Goal: Task Accomplishment & Management: Use online tool/utility

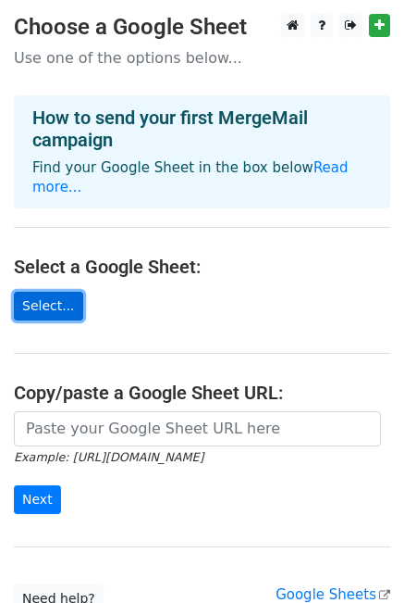
click at [63, 292] on link "Select..." at bounding box center [48, 306] width 69 height 29
click at [31, 292] on link "Select..." at bounding box center [48, 306] width 69 height 29
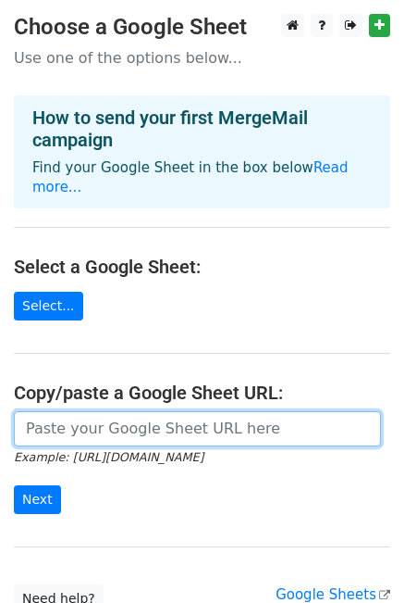
click at [50, 411] on input "url" at bounding box center [197, 428] width 367 height 35
click at [97, 423] on input "url" at bounding box center [197, 428] width 367 height 35
paste input "https://docs.google.com/spreadsheets/d/1c30wt_tuWABg8NX5U9_B9vjKRvl5RnSopF5NWBO…"
click at [97, 423] on input "https://docs.google.com/spreadsheets/d/1c30wt_tuWABg8NX5U9_B9vjKRvl5RnSopF5NWBO…" at bounding box center [197, 428] width 367 height 35
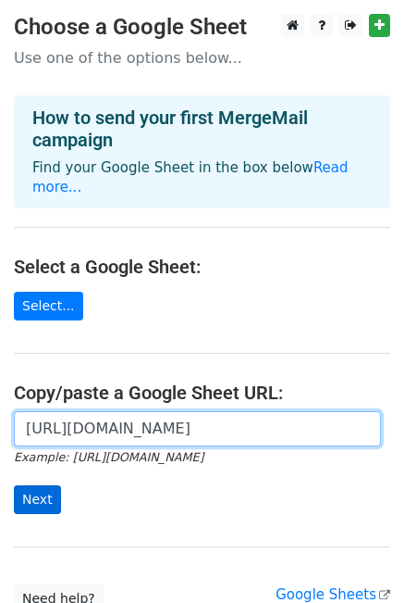
type input "https://docs.google.com/spreadsheets/d/1c30wt_tuWABg8NX5U9_B9vjKRvl5RnSopF5NWBO…"
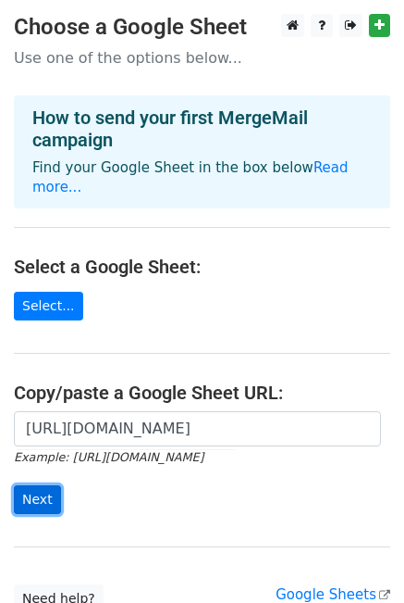
scroll to position [0, 0]
click at [31, 485] on input "Next" at bounding box center [37, 499] width 47 height 29
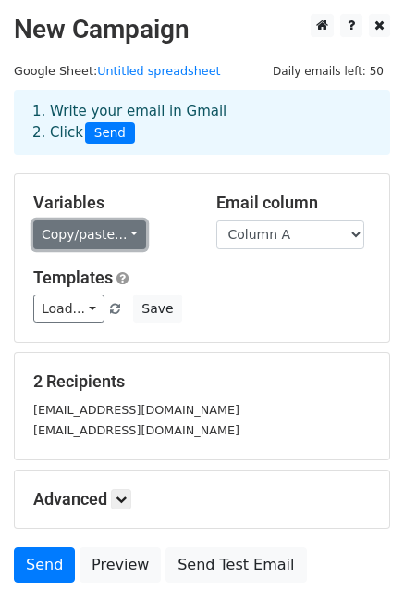
click at [106, 235] on link "Copy/paste..." at bounding box center [89, 234] width 113 height 29
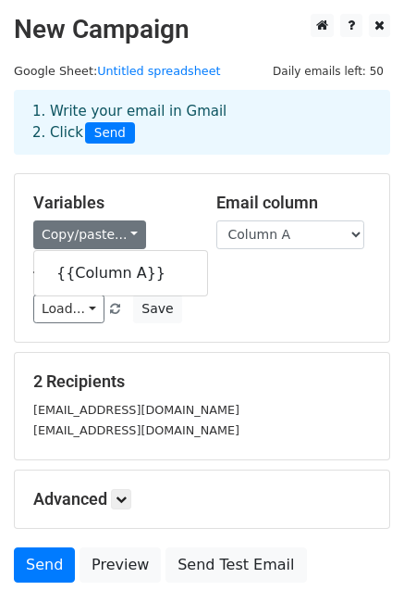
click at [229, 316] on div "Load... No templates saved Save" at bounding box center [202, 308] width 366 height 29
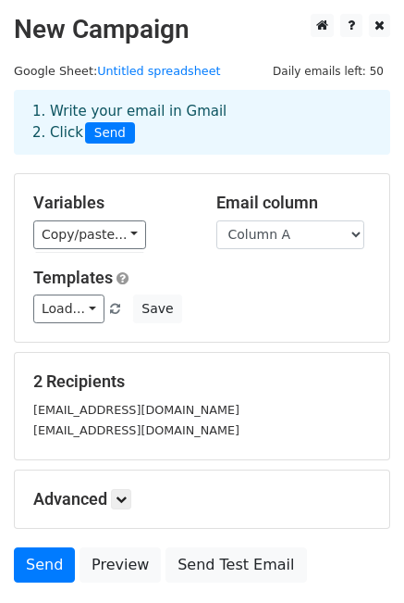
scroll to position [134, 0]
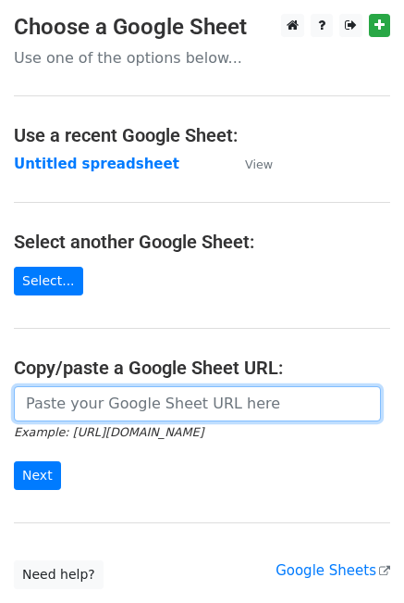
click at [158, 408] on input "url" at bounding box center [197, 403] width 367 height 35
paste input "https://docs.google.com/spreadsheets/d/1c30wt_tuWABg8NX5U9_B9vjKRvl5RnSopF5NWBO…"
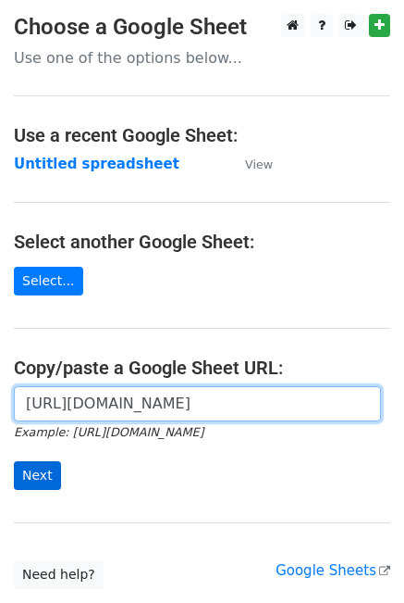
type input "https://docs.google.com/spreadsheets/d/1c30wt_tuWABg8NX5U9_B9vjKRvl5RnSopF5NWBO…"
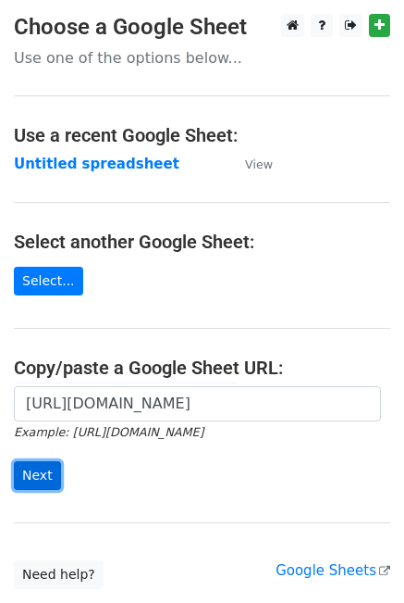
scroll to position [0, 0]
click at [33, 465] on input "Next" at bounding box center [37, 475] width 47 height 29
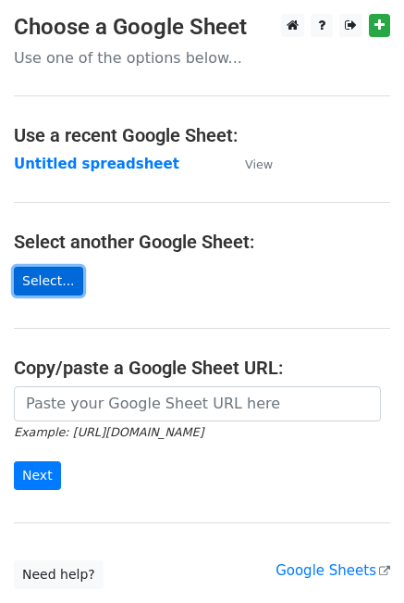
click at [36, 278] on link "Select..." at bounding box center [48, 281] width 69 height 29
click at [35, 280] on link "Select..." at bounding box center [48, 281] width 69 height 29
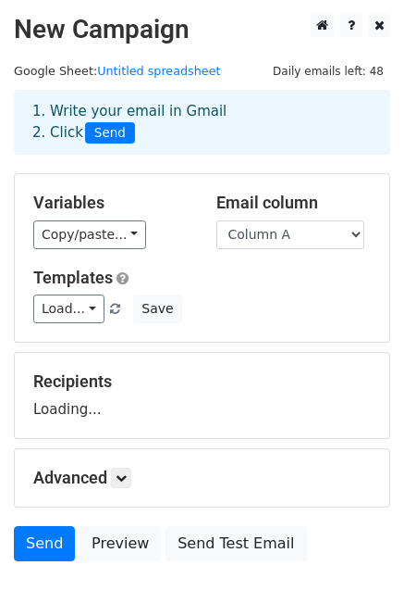
scroll to position [114, 0]
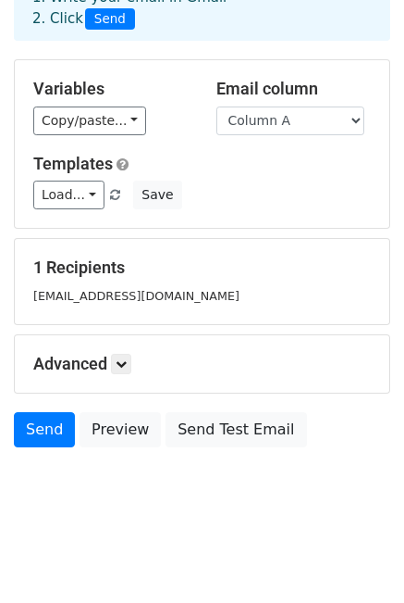
click at [141, 254] on div "1 Recipients harshica2005@gmail.com" at bounding box center [202, 281] width 375 height 85
click at [184, 289] on div "harshica2005@gmail.com" at bounding box center [202, 295] width 366 height 21
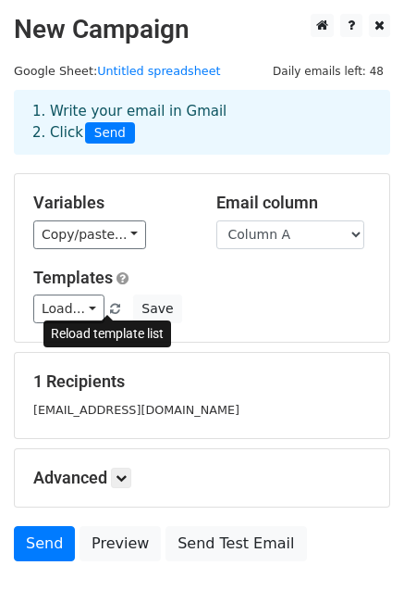
click at [110, 305] on span at bounding box center [115, 310] width 10 height 12
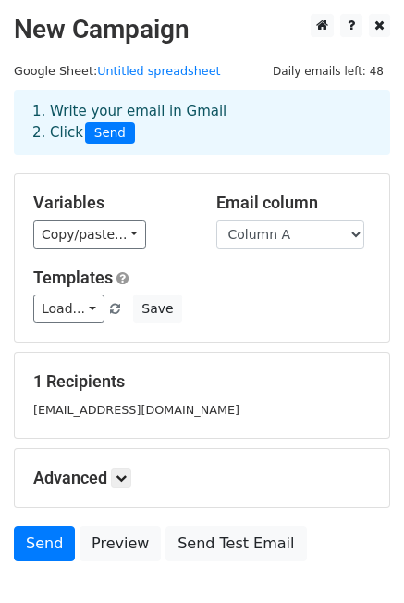
click at [107, 392] on div "1 Recipients harshica2005@gmail.com" at bounding box center [202, 395] width 338 height 48
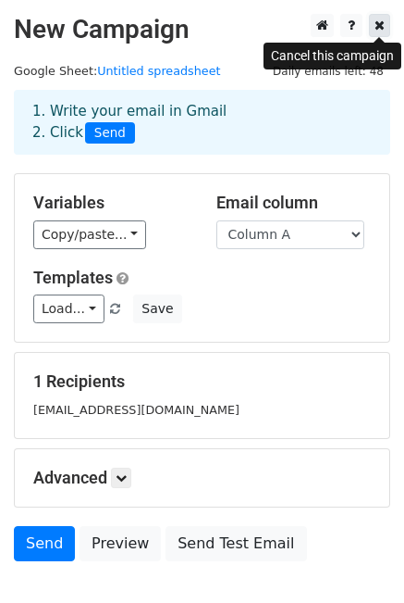
click at [385, 20] on link at bounding box center [379, 25] width 21 height 23
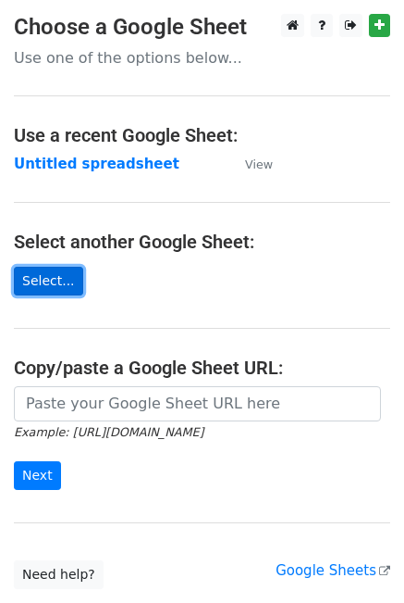
click at [44, 273] on link "Select..." at bounding box center [48, 281] width 69 height 29
